Goal: Transaction & Acquisition: Purchase product/service

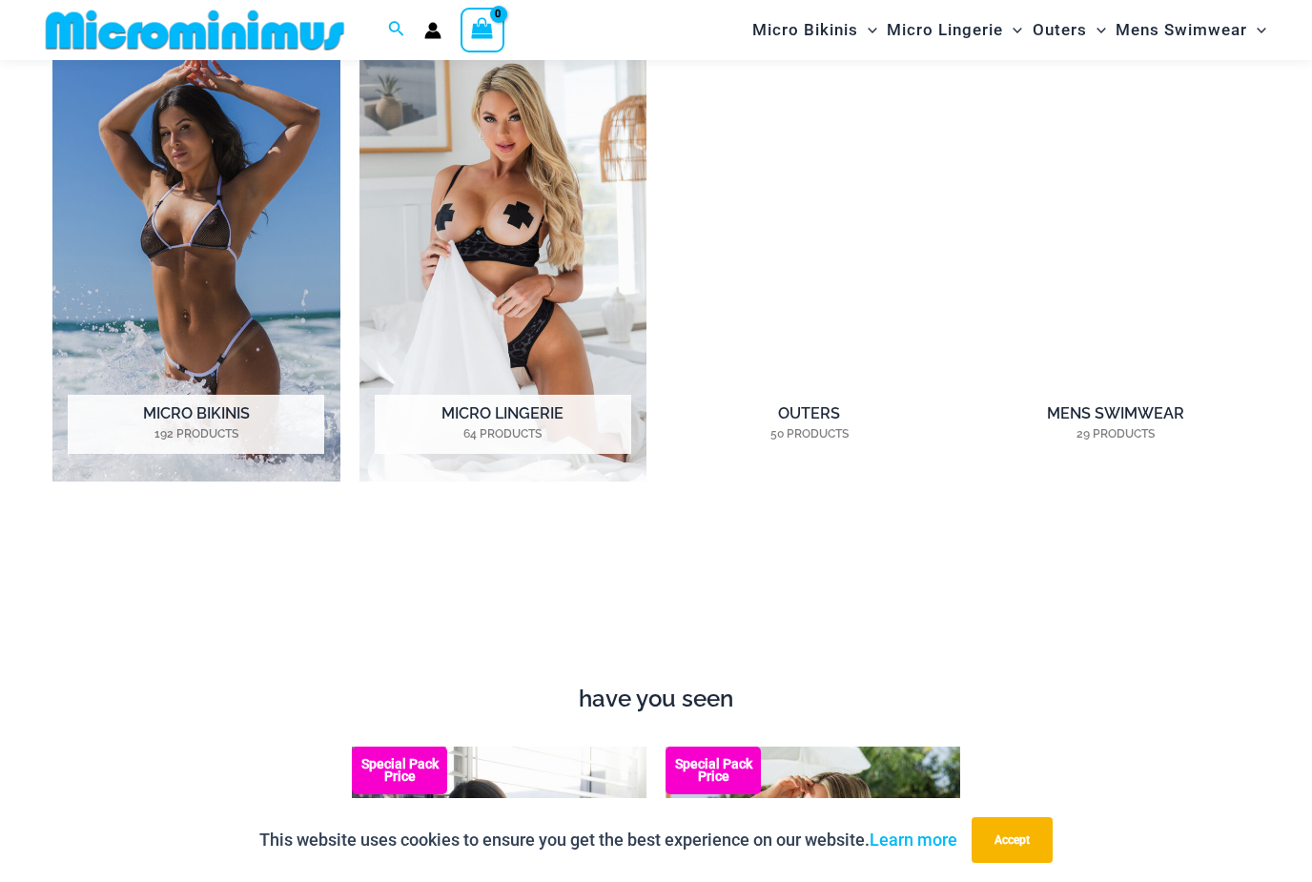
scroll to position [1434, 0]
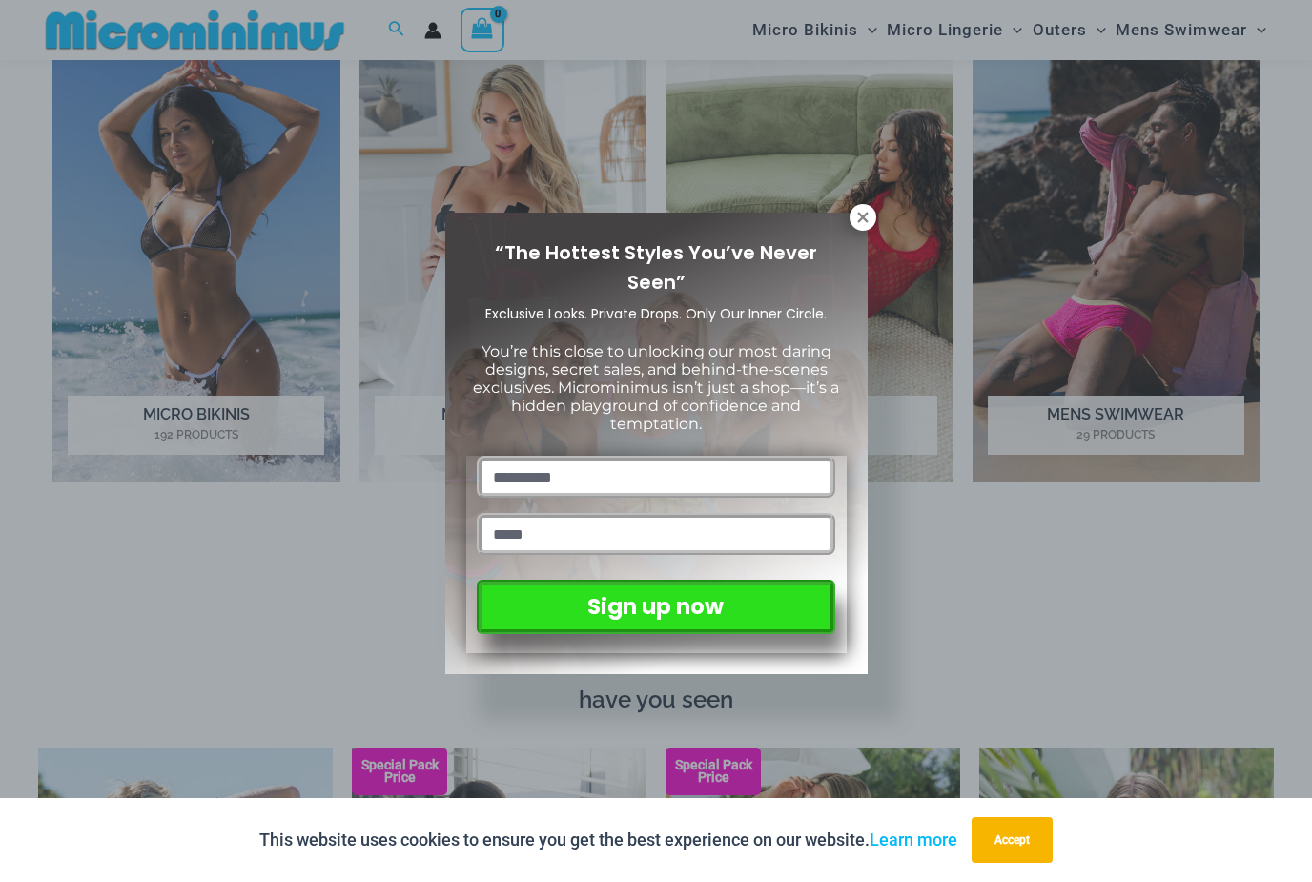
click at [868, 210] on icon at bounding box center [862, 217] width 17 height 17
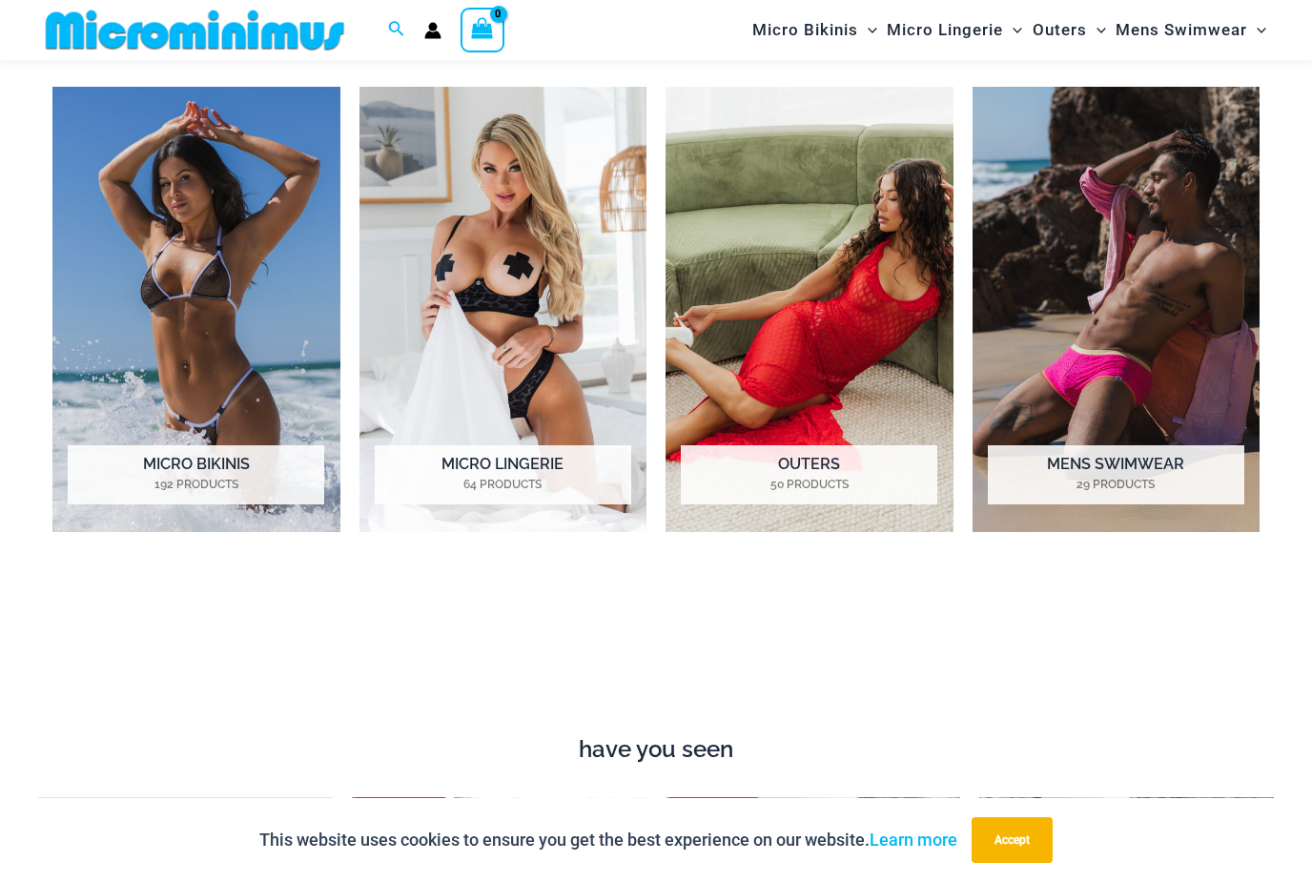
scroll to position [1384, 0]
click at [1142, 467] on h2 "Mens Swimwear 29 Products" at bounding box center [1116, 475] width 257 height 59
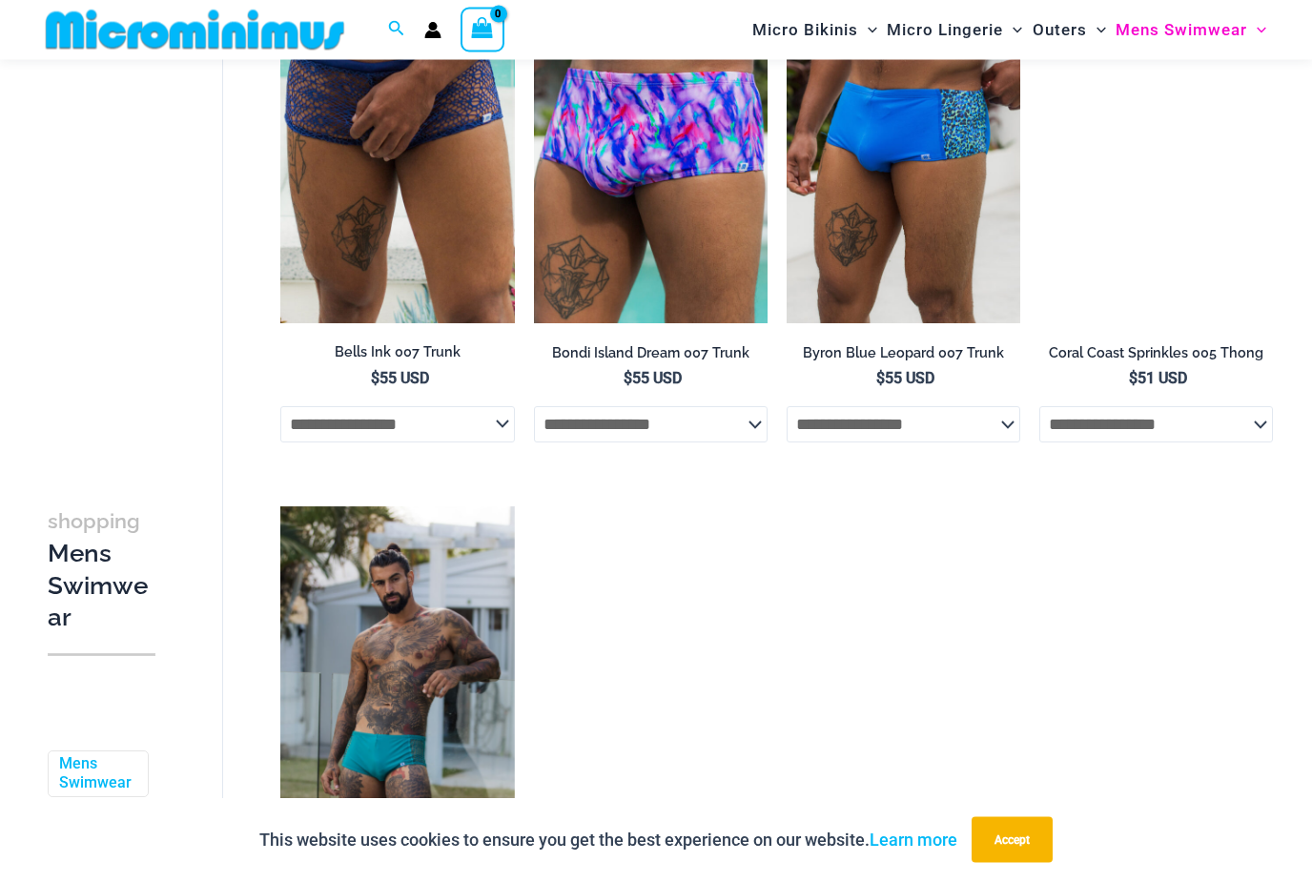
scroll to position [3657, 0]
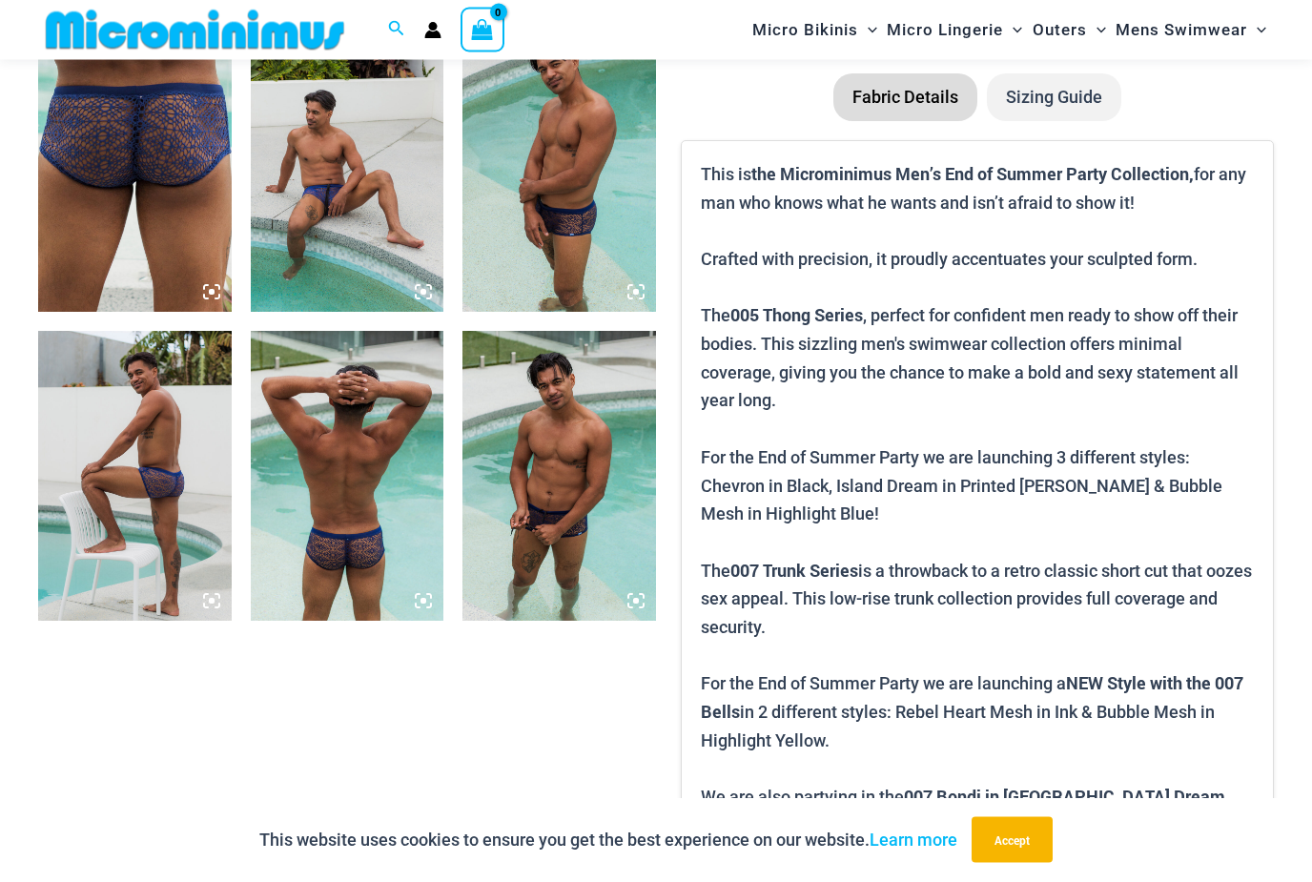
scroll to position [1105, 0]
